Goal: Book appointment/travel/reservation

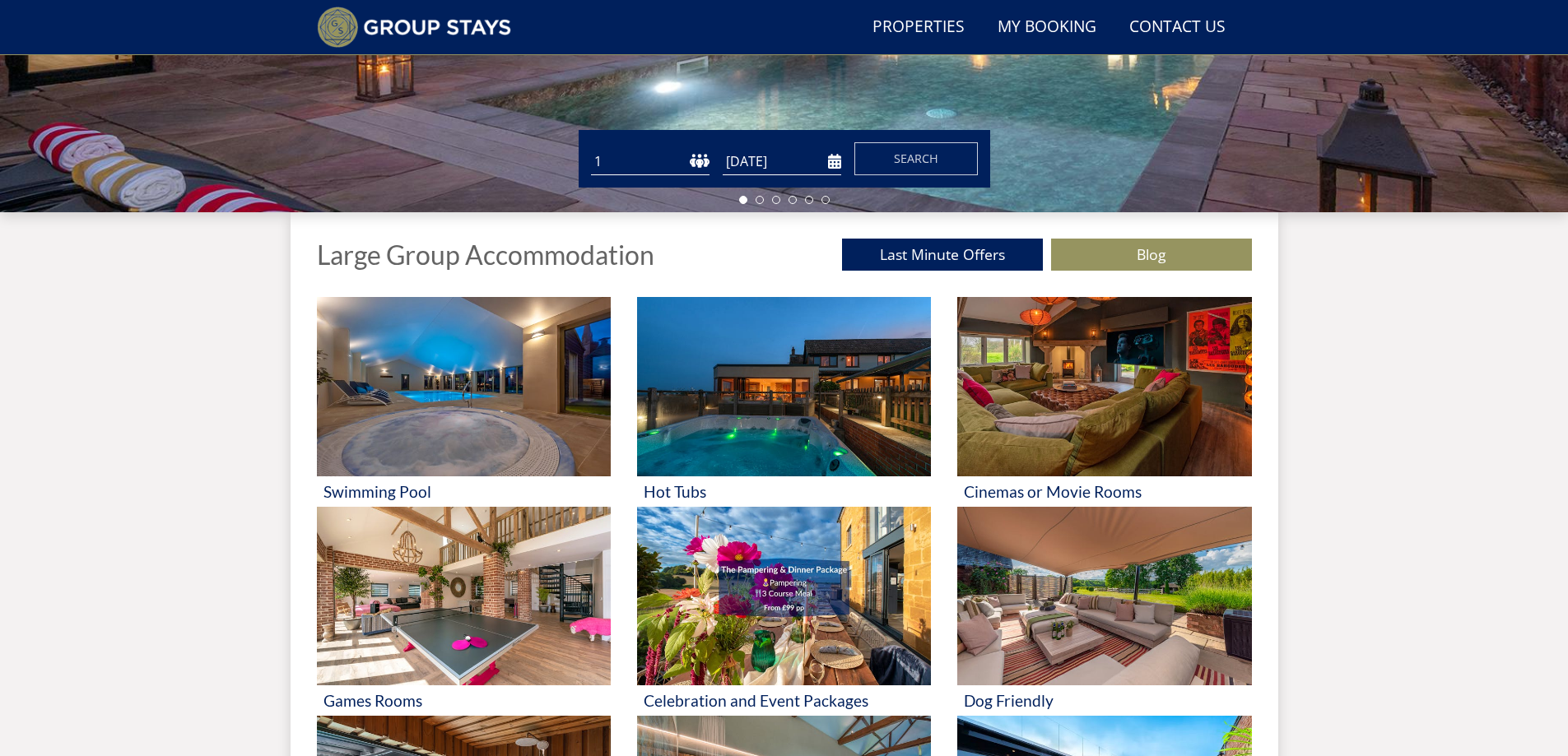
click at [696, 159] on select "1 2 3 4 5 6 7 8 9 10 11 12 13 14 15 16 17 18 19 20 21 22 23 24 25 26 27 28 29 3…" at bounding box center [650, 162] width 119 height 27
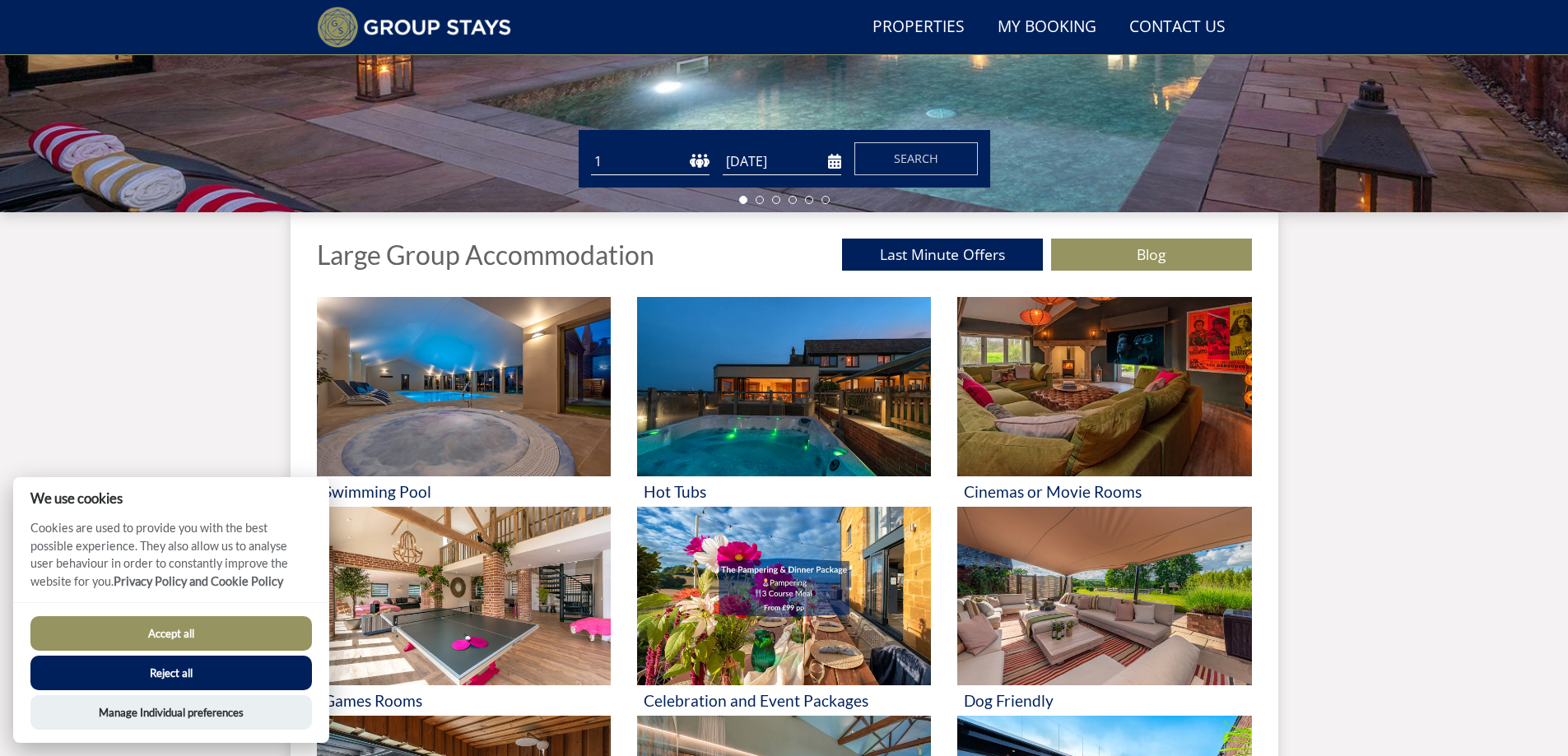
click at [691, 165] on select "1 2 3 4 5 6 7 8 9 10 11 12 13 14 15 16 17 18 19 20 21 22 23 24 25 26 27 28 29 3…" at bounding box center [650, 162] width 119 height 27
select select "9"
click at [591, 149] on select "1 2 3 4 5 6 7 8 9 10 11 12 13 14 15 16 17 18 19 20 21 22 23 24 25 26 27 28 29 3…" at bounding box center [650, 162] width 119 height 27
click at [914, 155] on span "Search" at bounding box center [915, 158] width 44 height 16
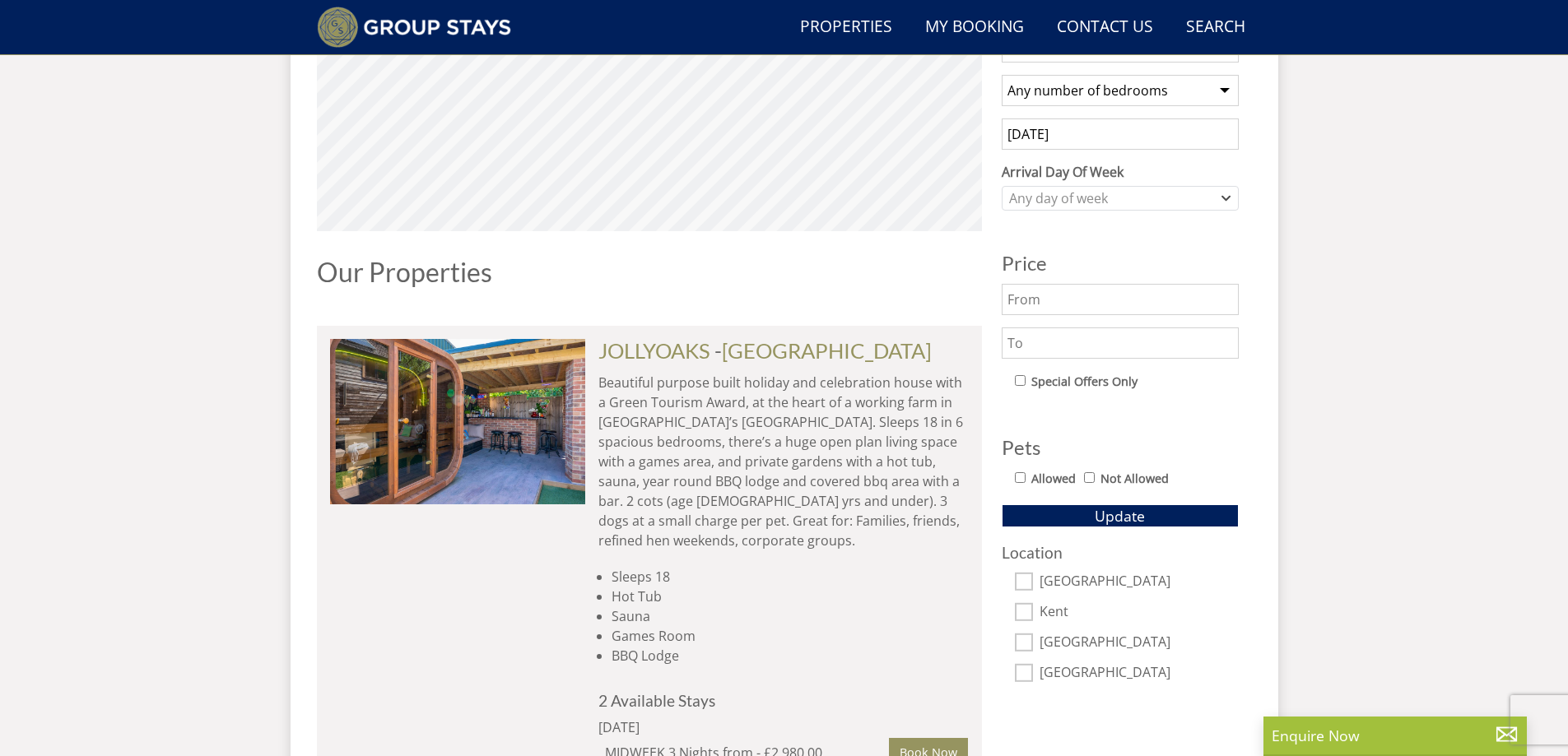
scroll to position [658, 0]
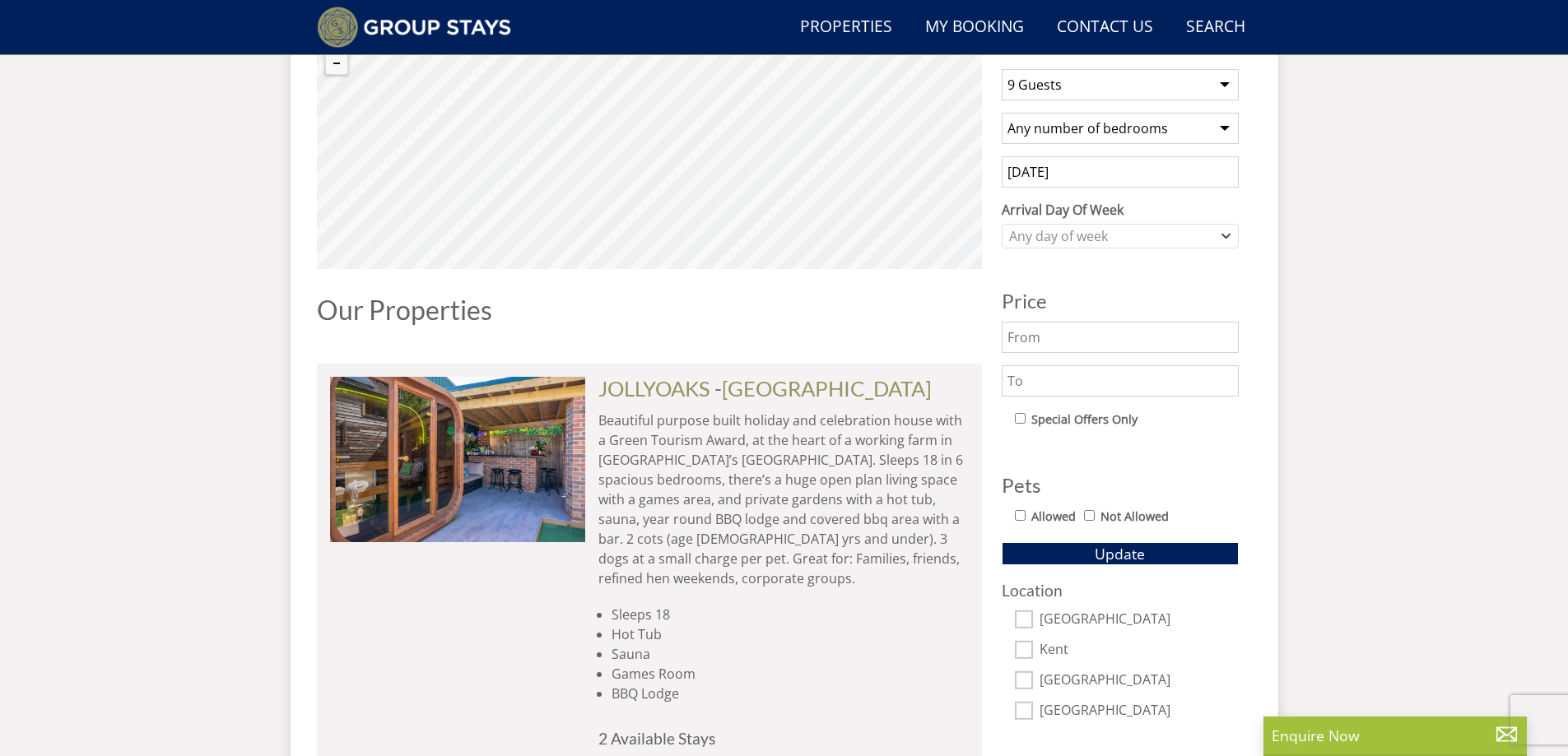
click at [1093, 93] on select "1 Guest 2 Guests 3 Guests 4 Guests 5 Guests 6 Guests 7 Guests 8 Guests 9 Guests…" at bounding box center [1120, 85] width 237 height 31
select select "8"
click at [1002, 70] on select "1 Guest 2 Guests 3 Guests 4 Guests 5 Guests 6 Guests 7 Guests 8 Guests 9 Guests…" at bounding box center [1120, 85] width 237 height 31
click at [1033, 513] on label "Allowed" at bounding box center [1053, 516] width 44 height 18
click at [1026, 513] on input "Allowed" at bounding box center [1020, 515] width 10 height 10
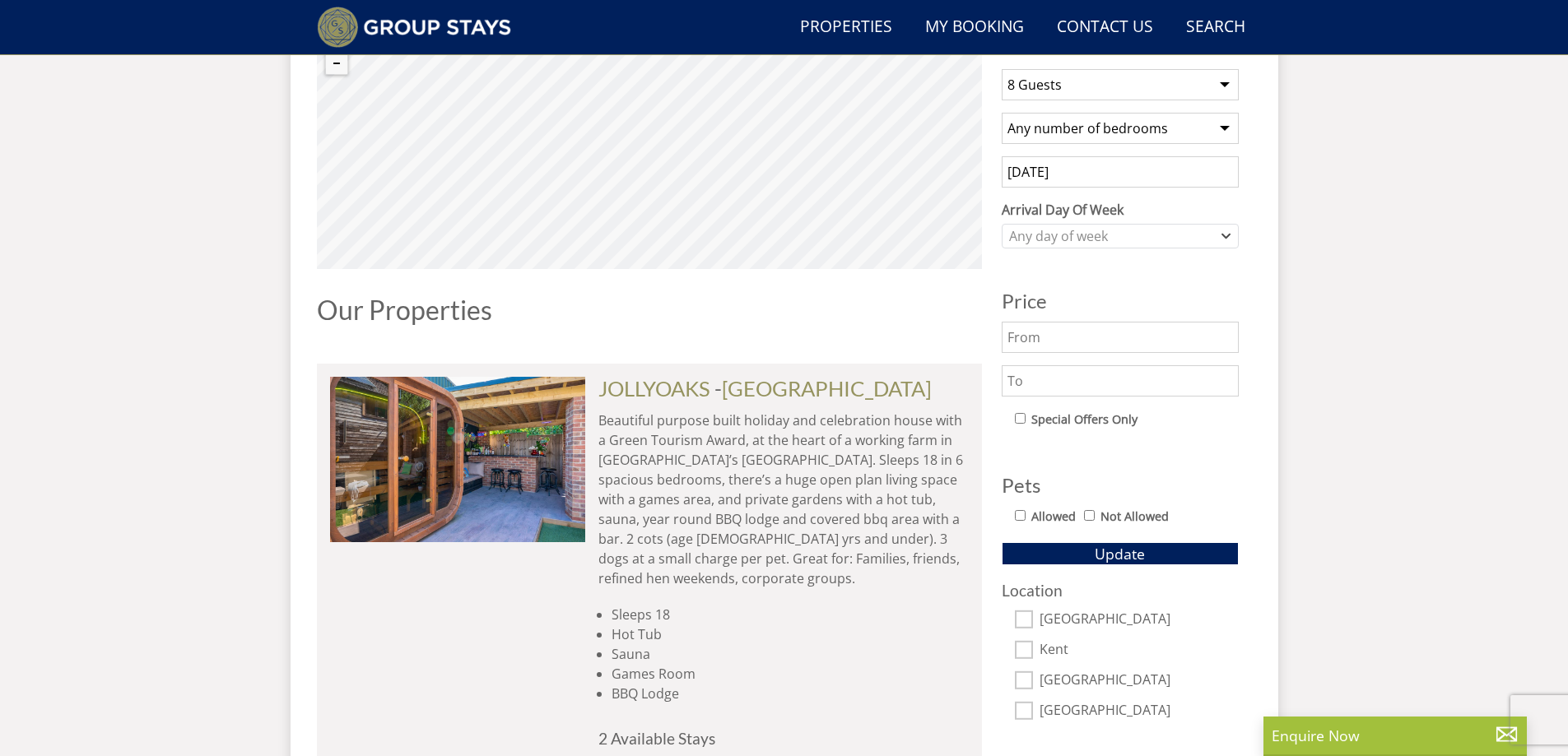
checkbox input "true"
click at [1105, 558] on span "Update" at bounding box center [1119, 554] width 50 height 20
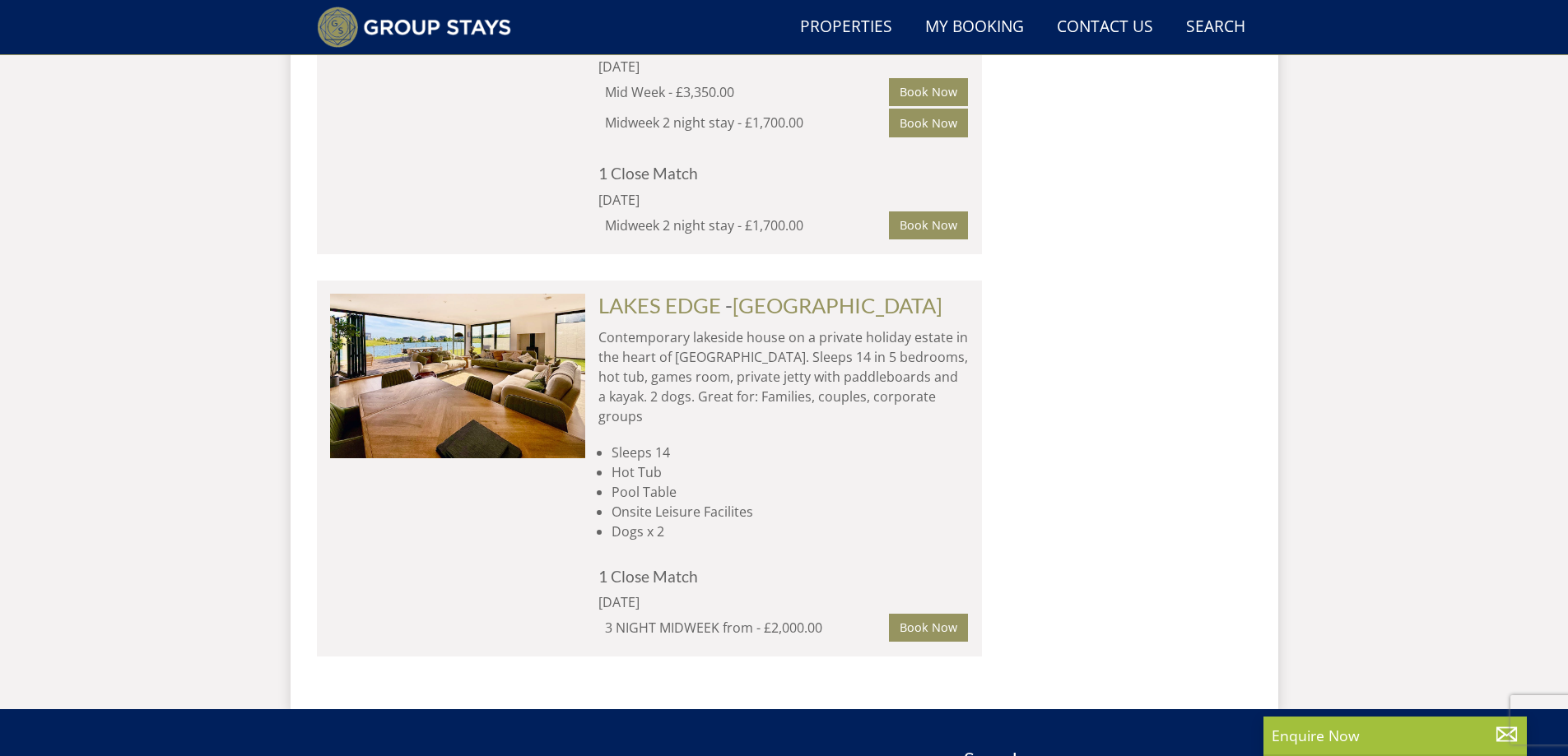
scroll to position [2551, 0]
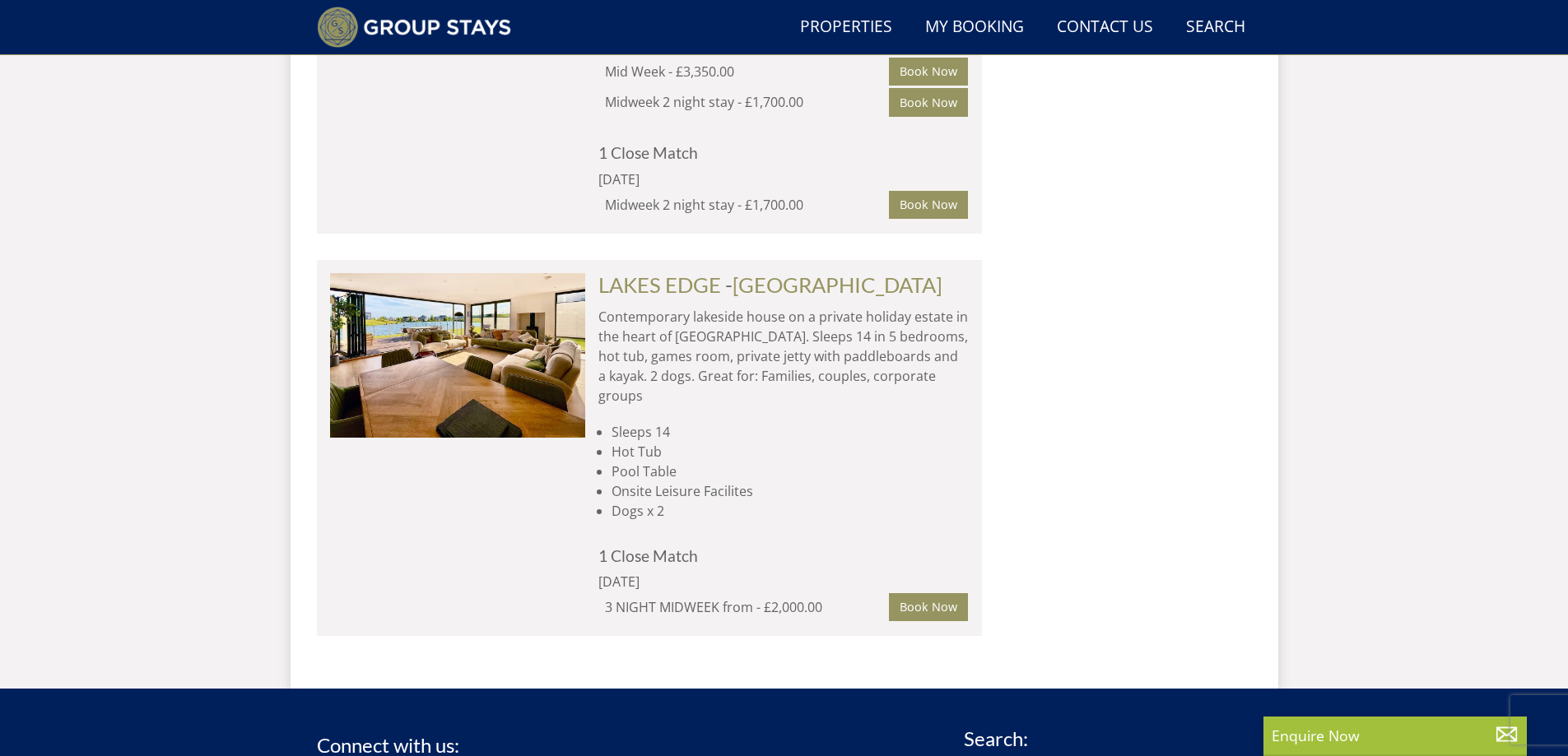
scroll to position [455, 0]
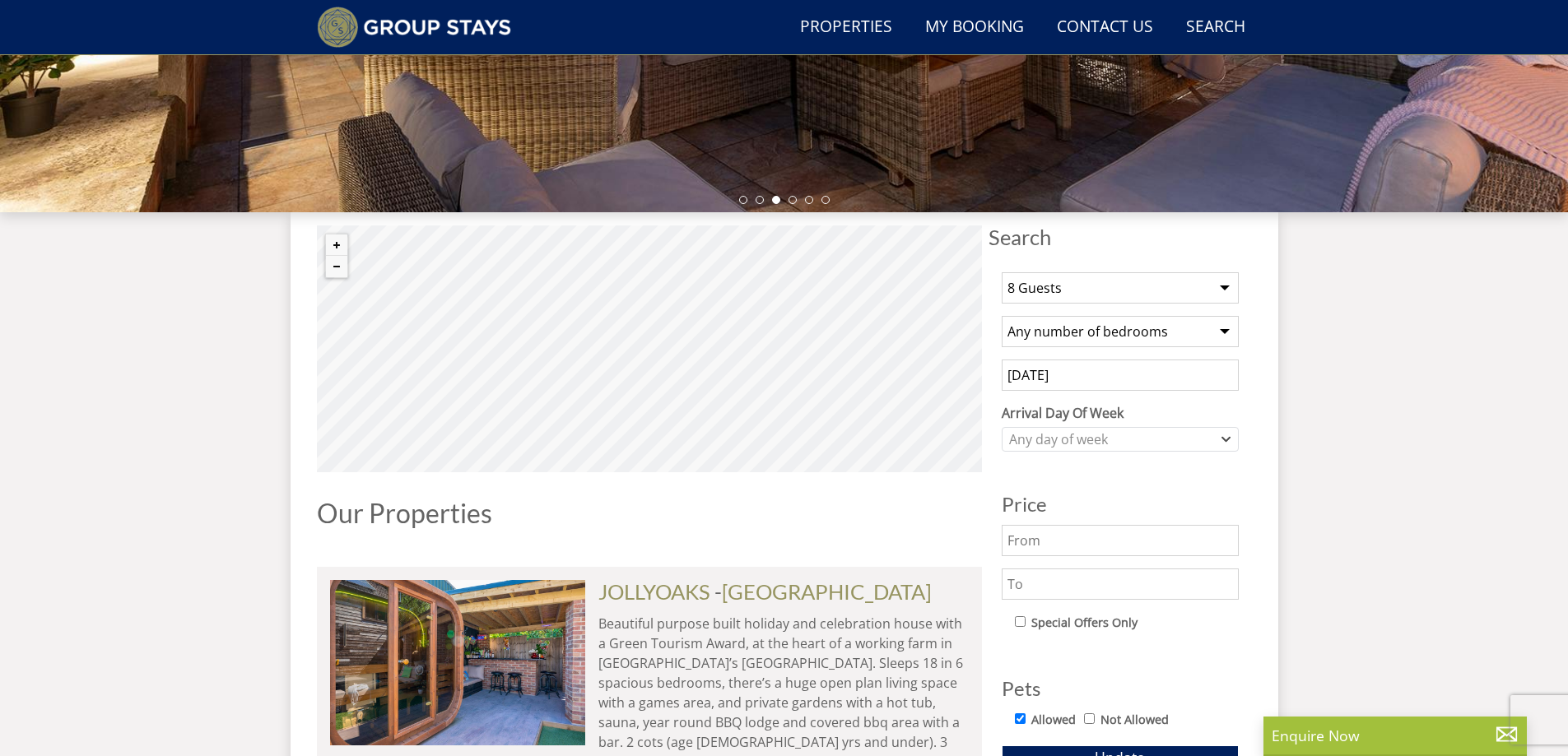
select select "9"
